Goal: Transaction & Acquisition: Book appointment/travel/reservation

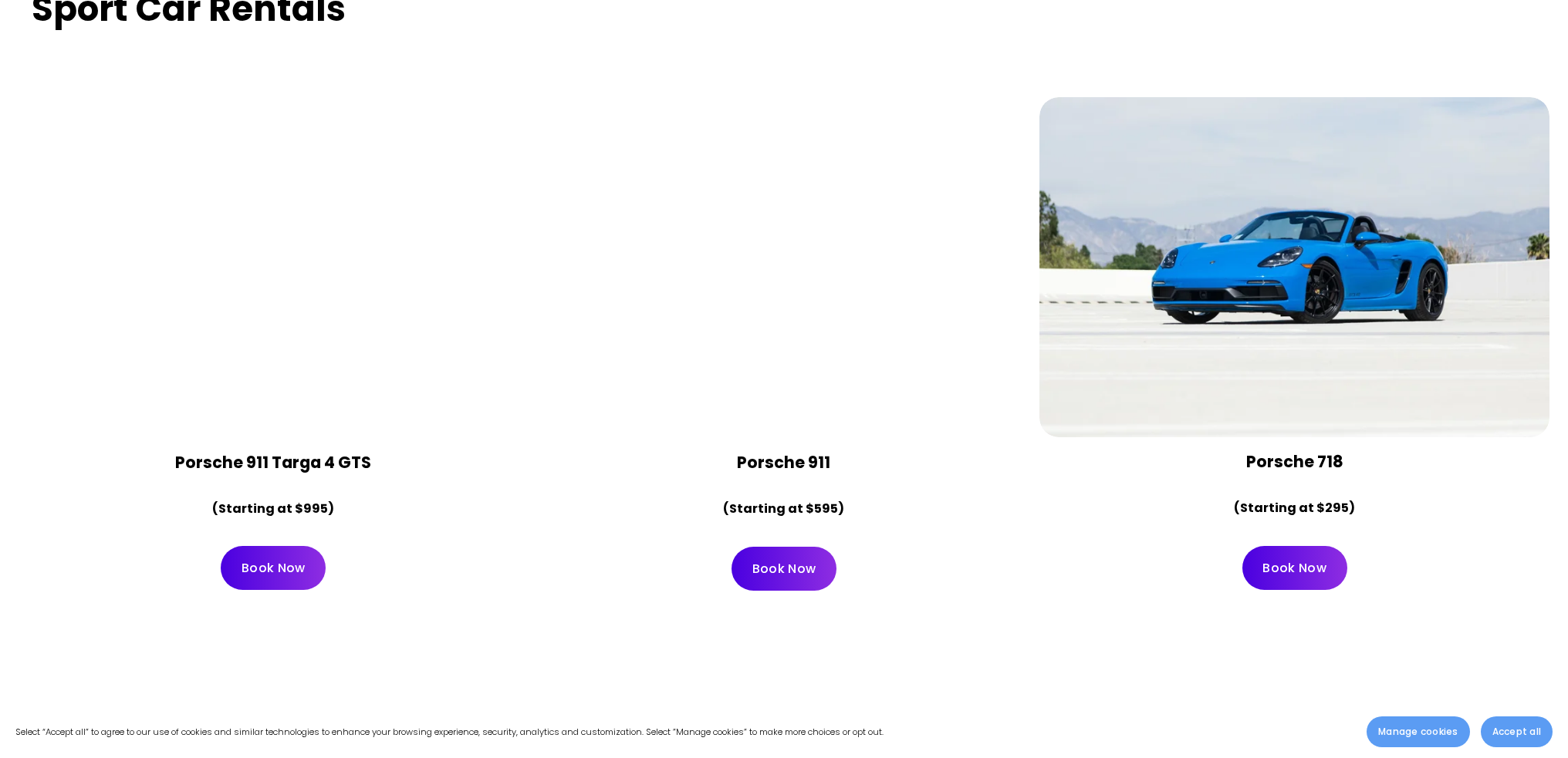
scroll to position [6402, 0]
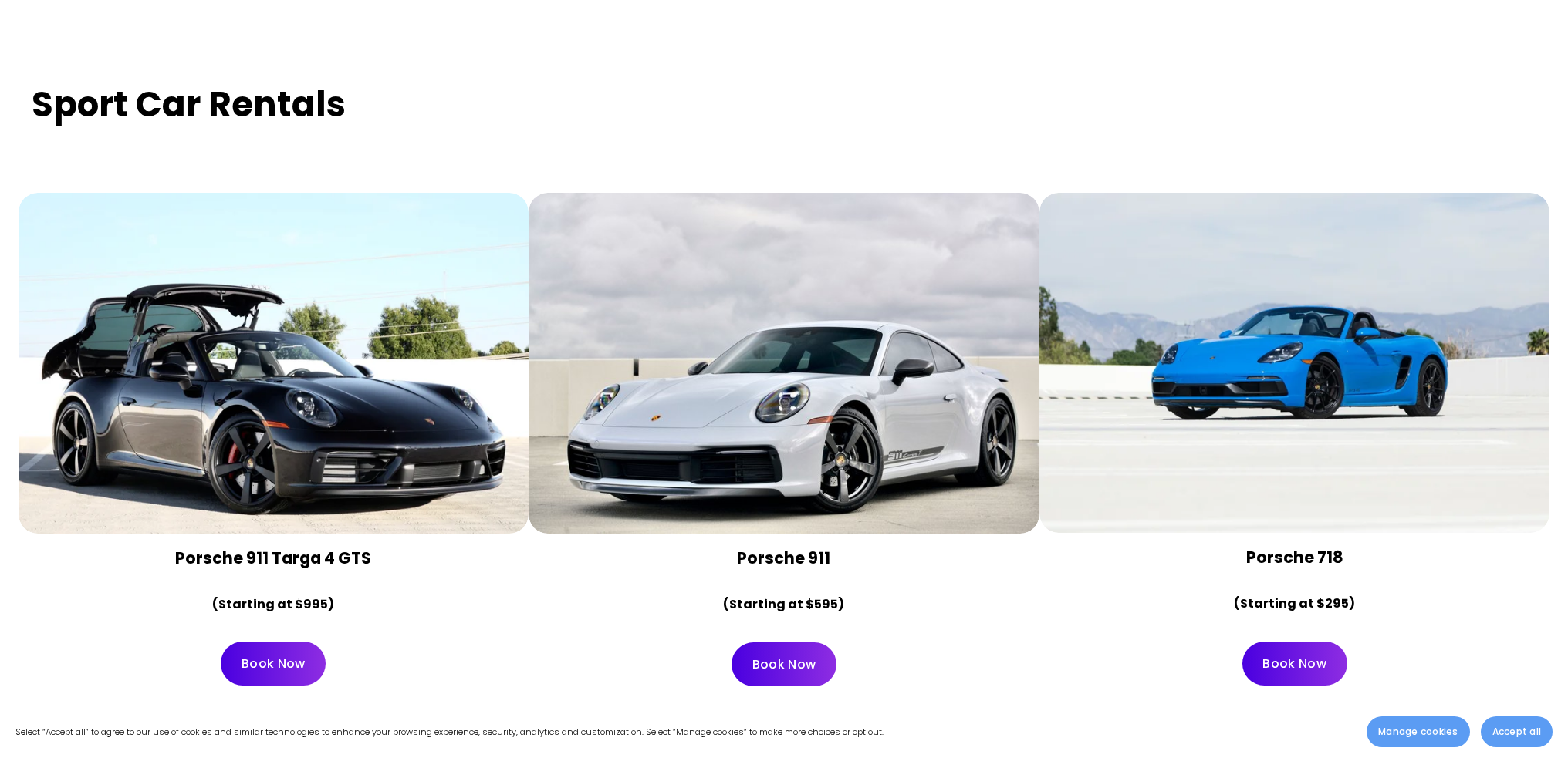
click at [1253, 374] on div at bounding box center [1294, 363] width 511 height 340
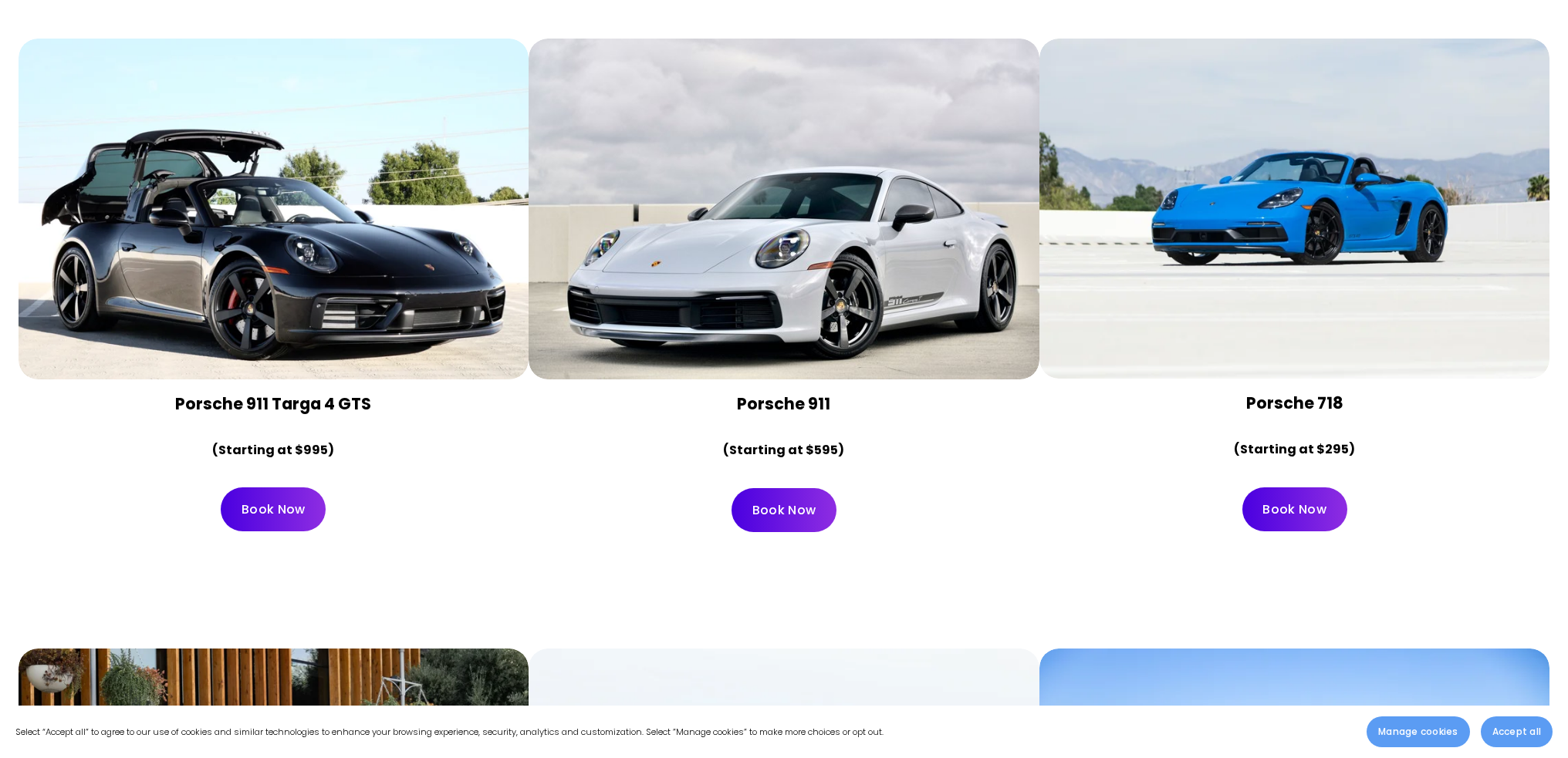
scroll to position [6634, 0]
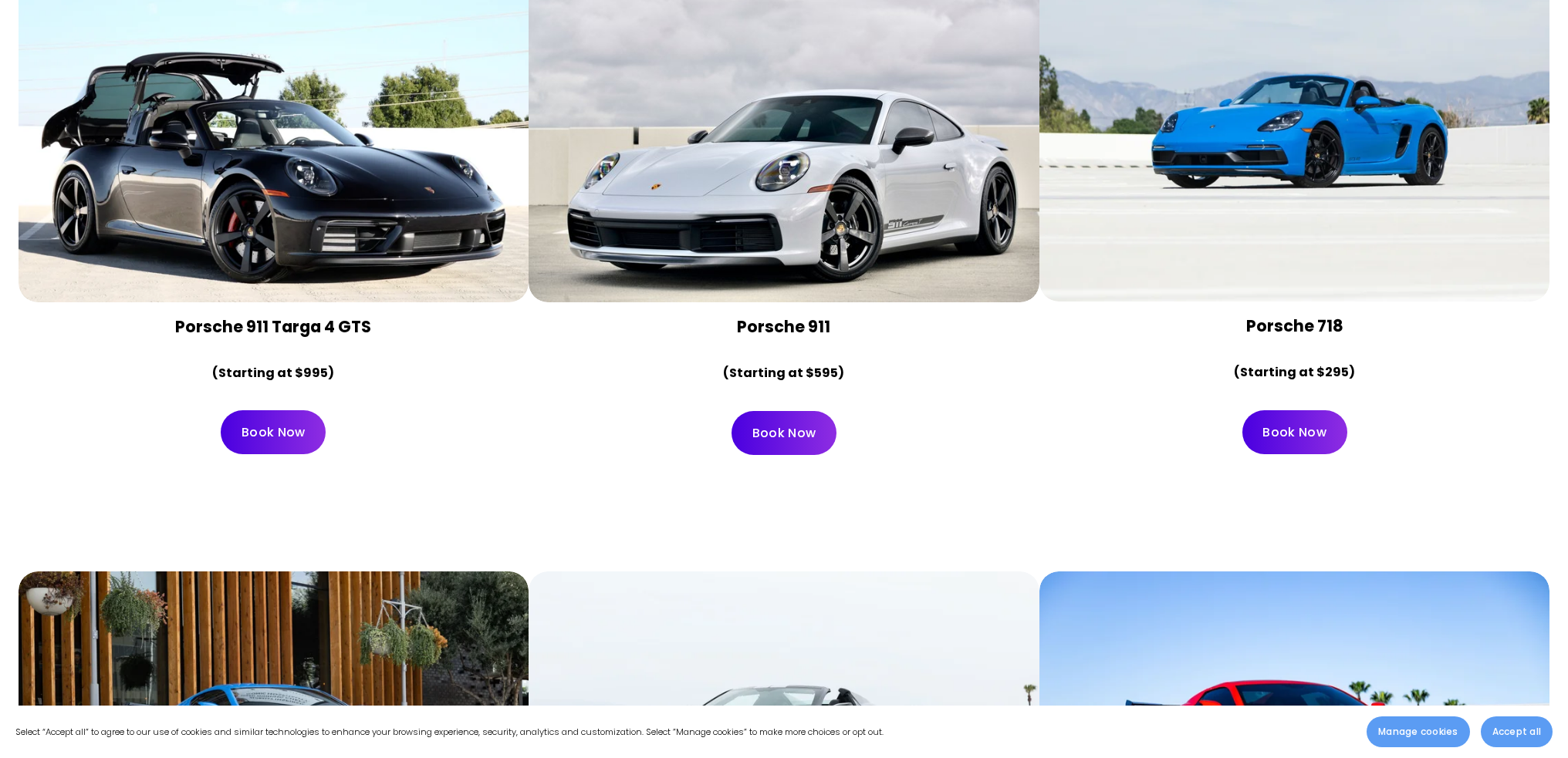
click at [1301, 410] on link "Book Now" at bounding box center [1295, 432] width 105 height 44
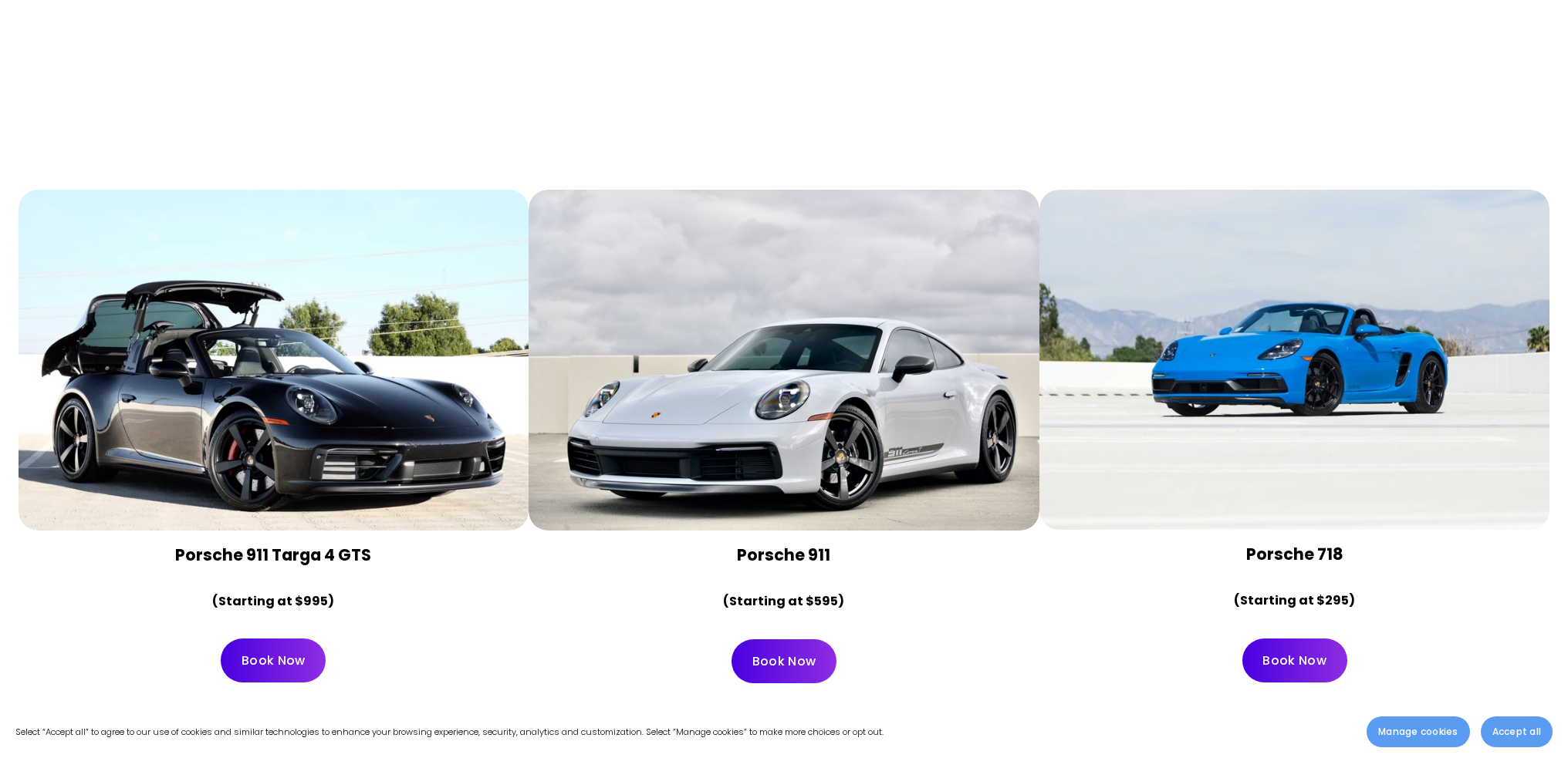
scroll to position [6325, 0]
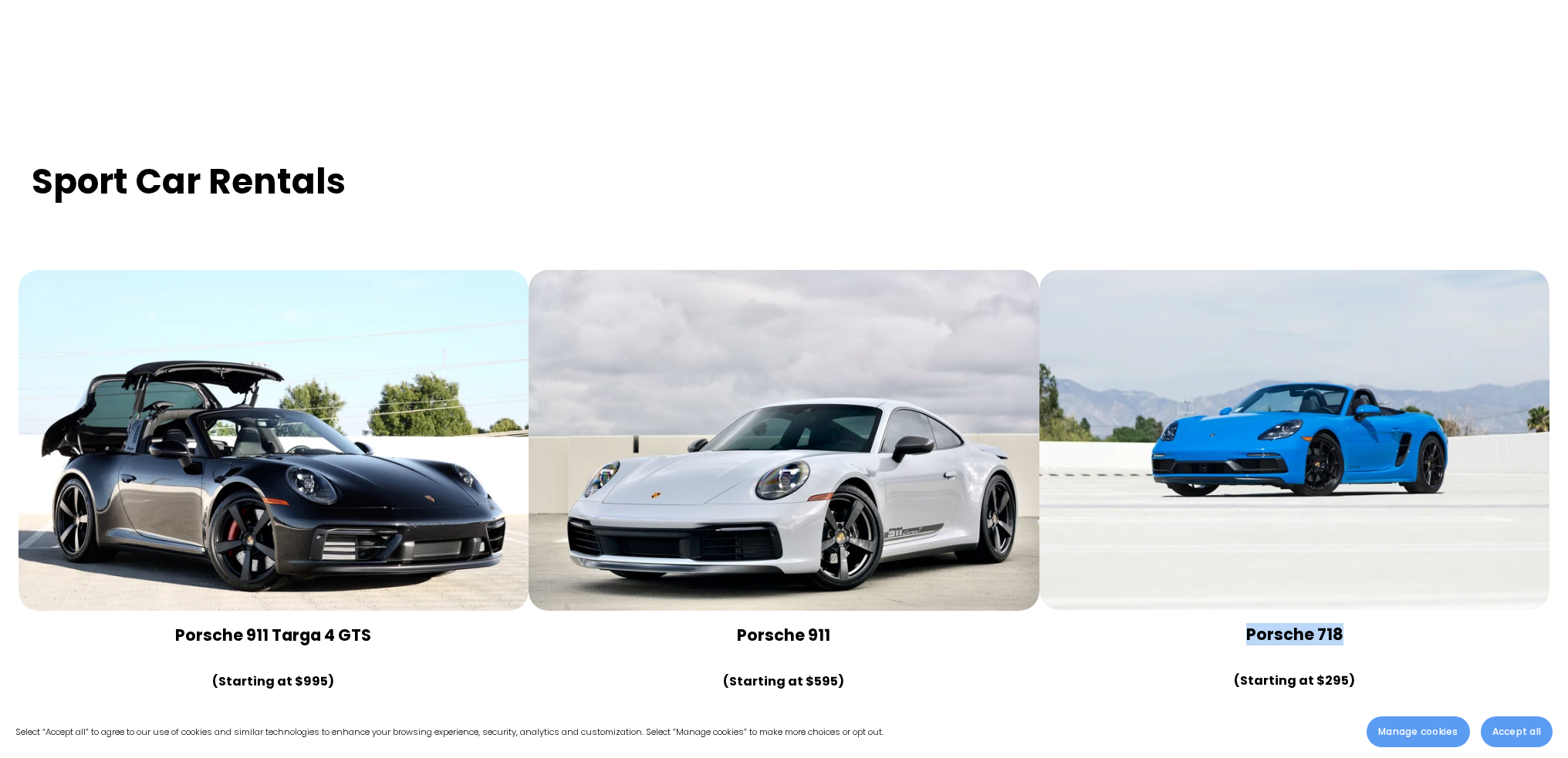
drag, startPoint x: 1352, startPoint y: 587, endPoint x: 1242, endPoint y: 595, distance: 110.3
click at [1242, 624] on h4 "Porsche 718" at bounding box center [1294, 634] width 484 height 22
copy strong "Porsche 718"
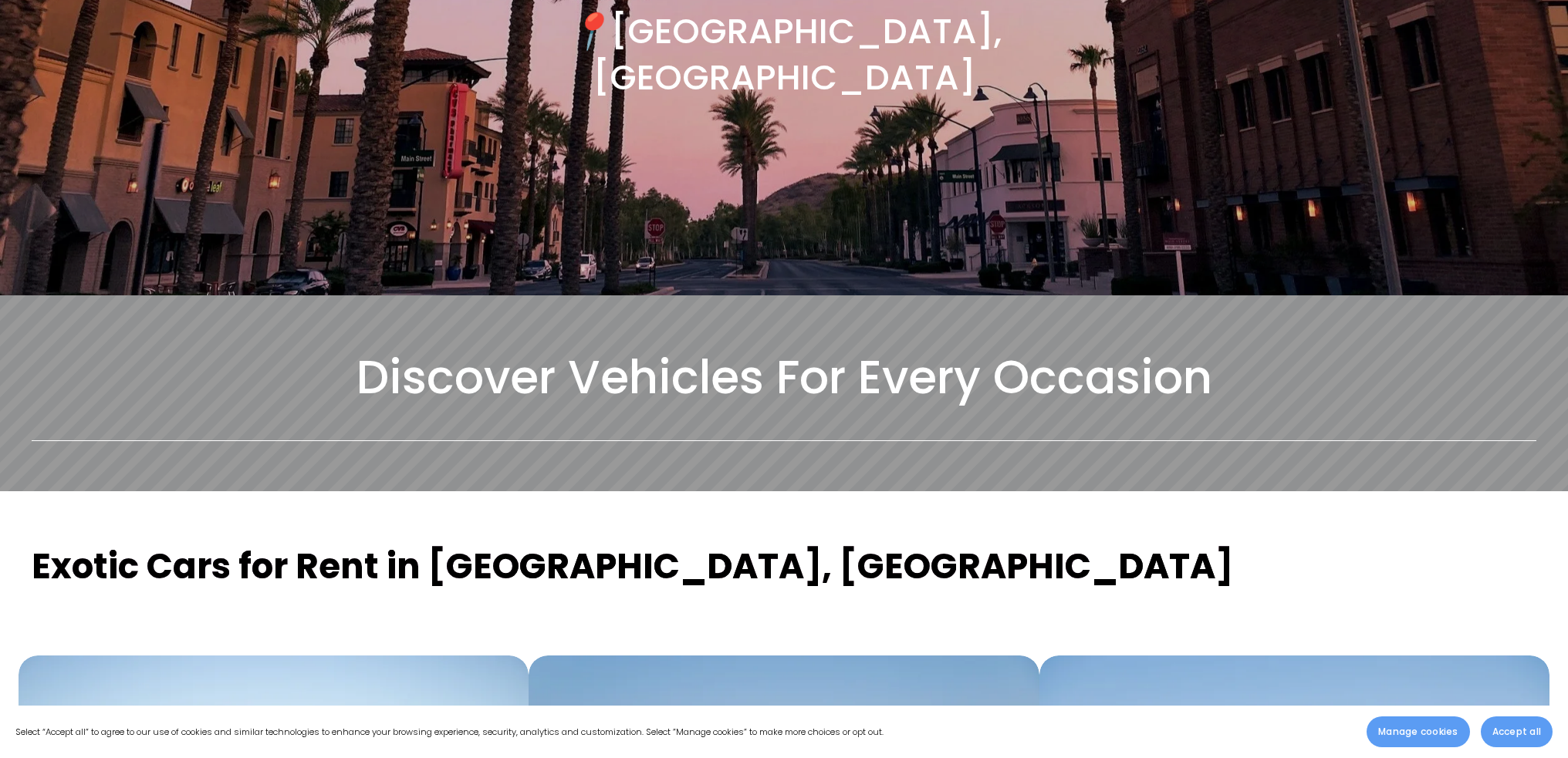
scroll to position [0, 0]
